Goal: Entertainment & Leisure: Consume media (video, audio)

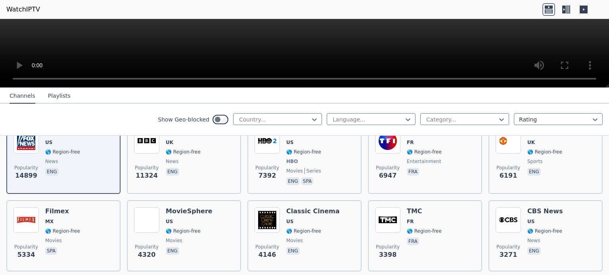
scroll to position [119, 0]
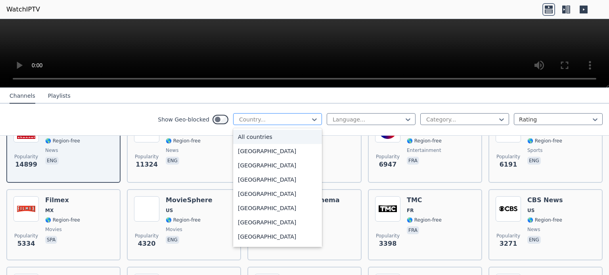
click at [267, 122] on div at bounding box center [274, 120] width 72 height 8
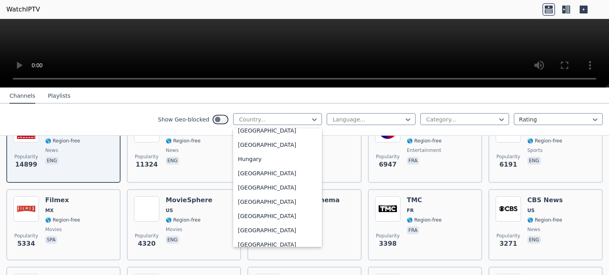
scroll to position [1189, 0]
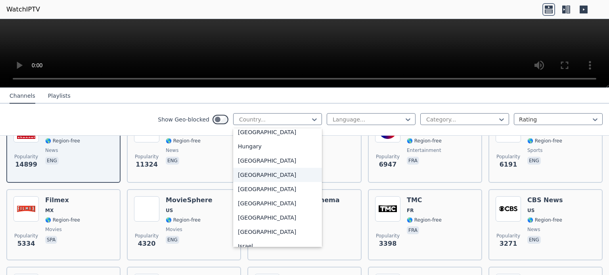
click at [246, 177] on div "[GEOGRAPHIC_DATA]" at bounding box center [277, 175] width 89 height 14
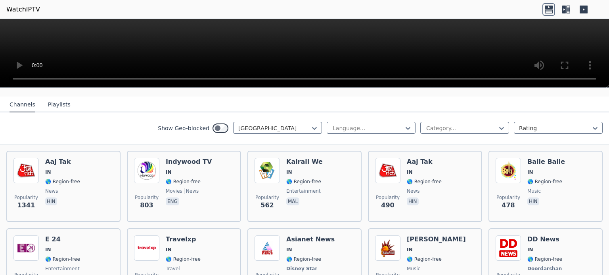
scroll to position [79, 0]
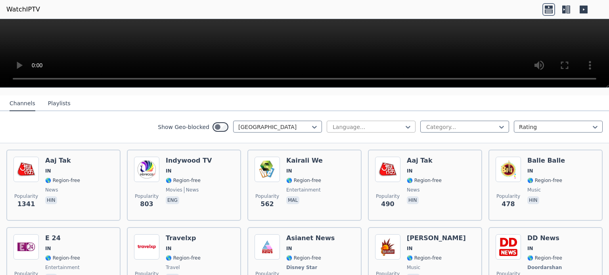
click at [361, 123] on div at bounding box center [368, 127] width 72 height 8
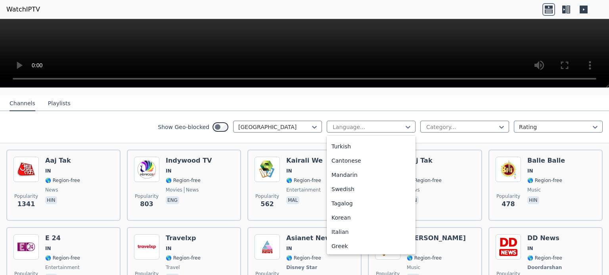
scroll to position [198, 0]
click at [122, 111] on div "Show Geo-blocked India 22 results available. Use Up and Down to choose options,…" at bounding box center [304, 127] width 609 height 32
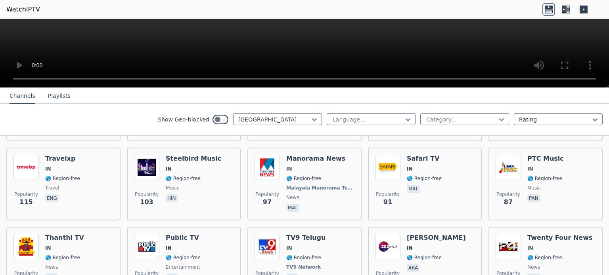
scroll to position [475, 0]
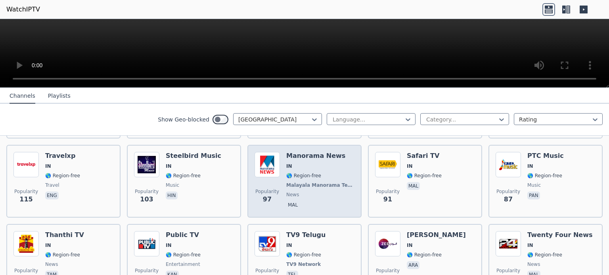
click at [288, 201] on p "mal" at bounding box center [292, 205] width 13 height 8
click at [317, 163] on span "IN" at bounding box center [320, 166] width 68 height 6
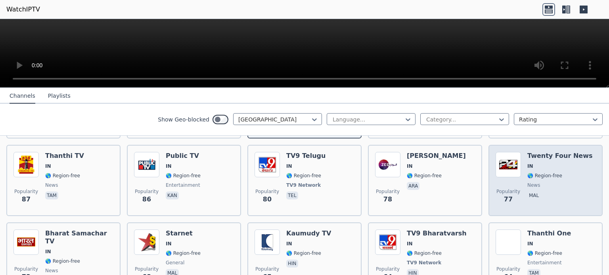
click at [532, 173] on span "🌎 Region-free" at bounding box center [544, 176] width 35 height 6
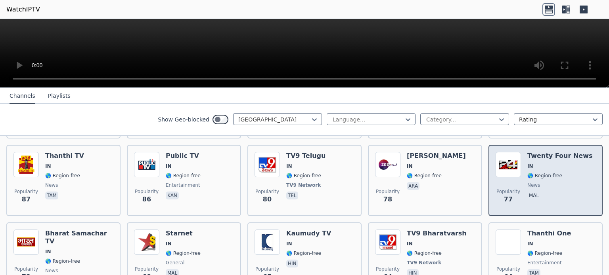
click at [564, 152] on h6 "Twenty Four News" at bounding box center [559, 156] width 65 height 8
drag, startPoint x: 542, startPoint y: 148, endPoint x: 557, endPoint y: 164, distance: 22.1
click at [557, 173] on span "🌎 Region-free" at bounding box center [559, 176] width 65 height 6
click at [527, 173] on span "🌎 Region-free" at bounding box center [544, 176] width 35 height 6
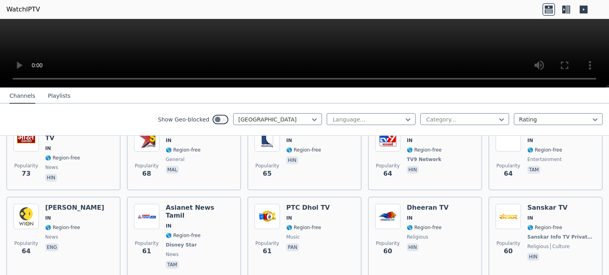
scroll to position [674, 0]
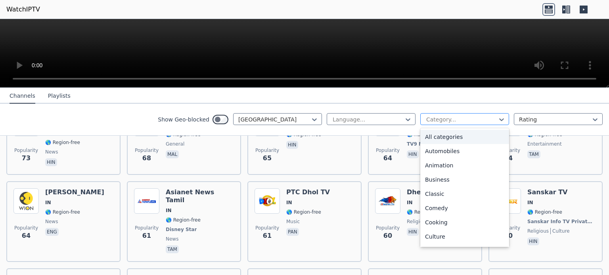
click at [488, 120] on div at bounding box center [461, 120] width 72 height 8
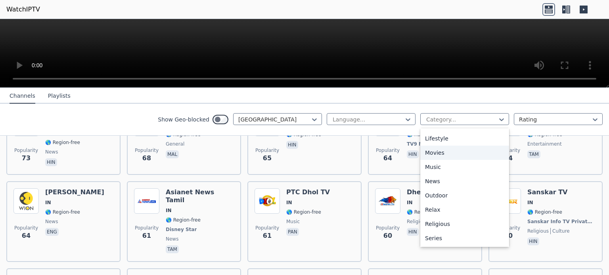
click at [434, 153] on div "Movies" at bounding box center [464, 153] width 89 height 14
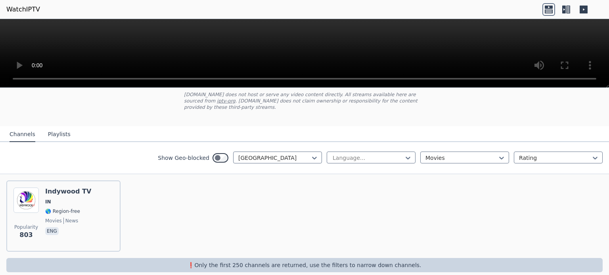
scroll to position [51, 0]
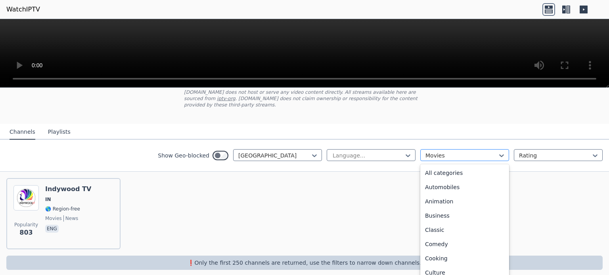
click at [449, 152] on div at bounding box center [461, 156] width 72 height 8
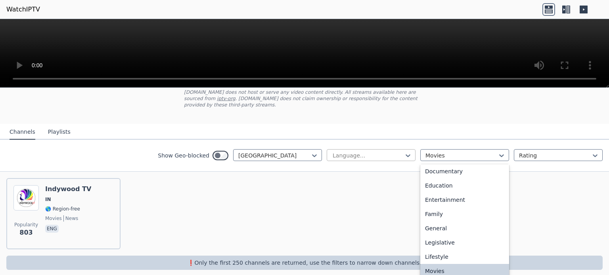
click at [385, 152] on div at bounding box center [368, 156] width 72 height 8
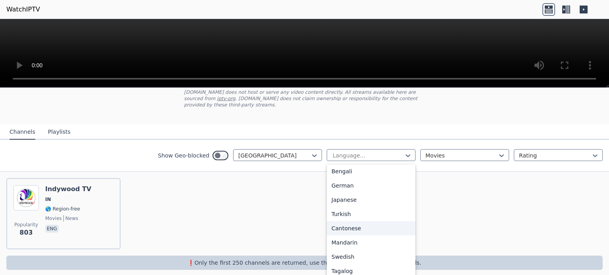
scroll to position [202, 0]
click at [300, 149] on div "[GEOGRAPHIC_DATA]" at bounding box center [277, 155] width 89 height 12
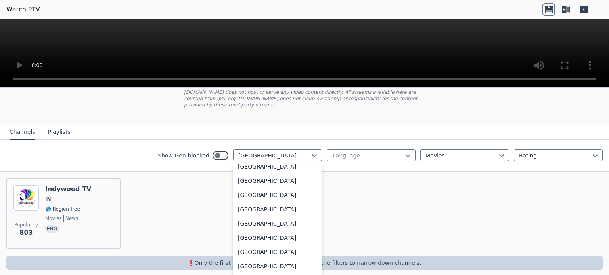
scroll to position [1849, 0]
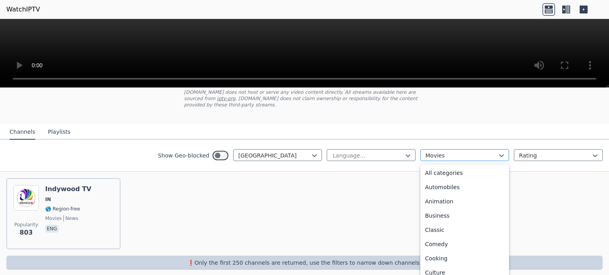
click at [473, 152] on div at bounding box center [461, 156] width 72 height 8
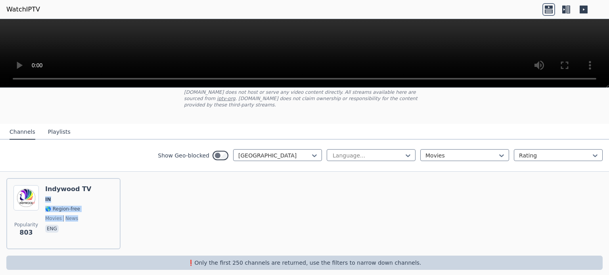
drag, startPoint x: 503, startPoint y: 212, endPoint x: 504, endPoint y: 168, distance: 44.4
click at [504, 172] on div "Popularity 803 Indywood TV IN 🌎 Region-free movies news eng" at bounding box center [304, 214] width 609 height 84
click at [502, 150] on div "Movies" at bounding box center [464, 155] width 89 height 12
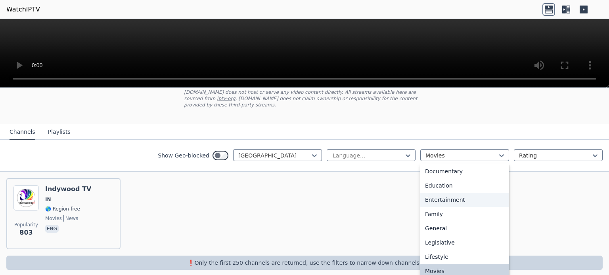
scroll to position [0, 0]
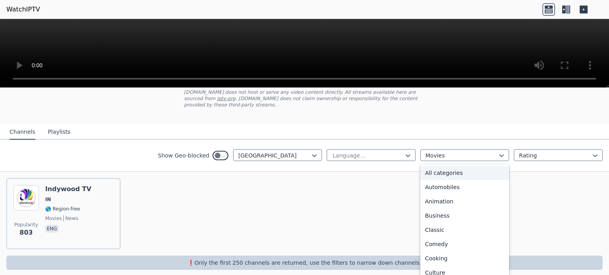
click at [445, 170] on div "All categories" at bounding box center [464, 173] width 89 height 14
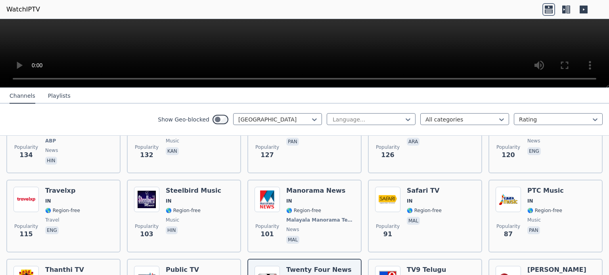
scroll to position [447, 0]
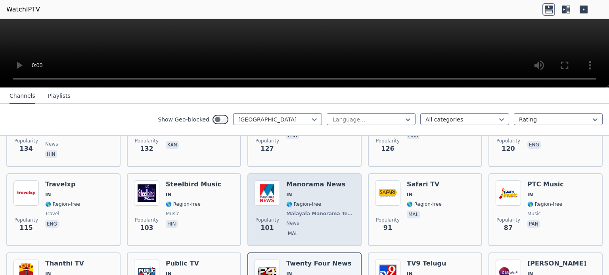
click at [288, 211] on span "Malayala Manorama Television" at bounding box center [319, 214] width 67 height 6
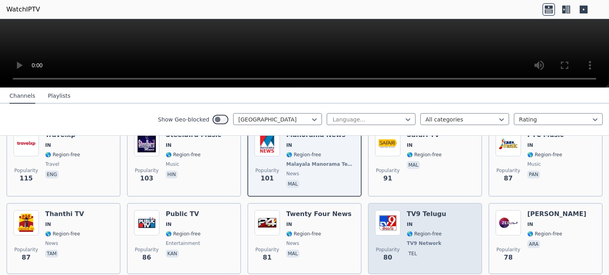
scroll to position [526, 0]
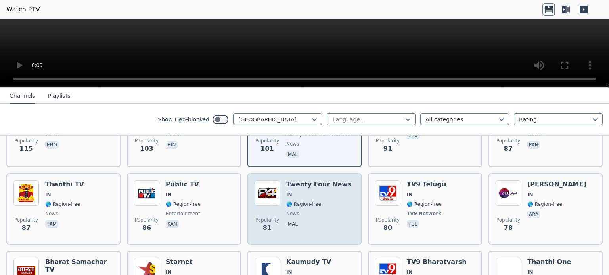
click at [315, 190] on div "Twenty Four News IN 🌎 Region-free news mal" at bounding box center [318, 209] width 65 height 57
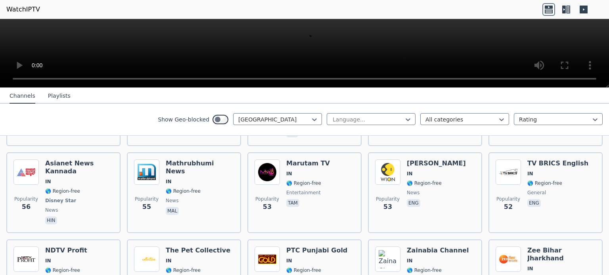
scroll to position [883, 0]
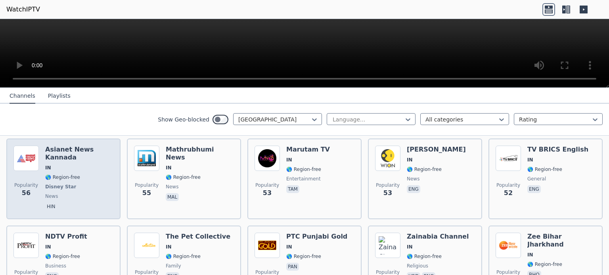
click at [58, 193] on span "news" at bounding box center [79, 196] width 68 height 6
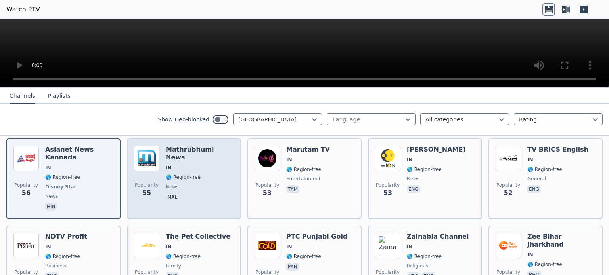
click at [192, 184] on span "news" at bounding box center [200, 187] width 68 height 6
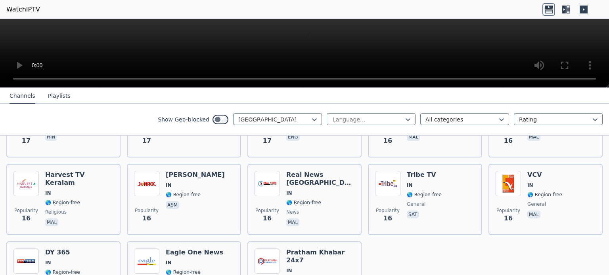
scroll to position [2153, 0]
